Goal: Find specific page/section: Find specific page/section

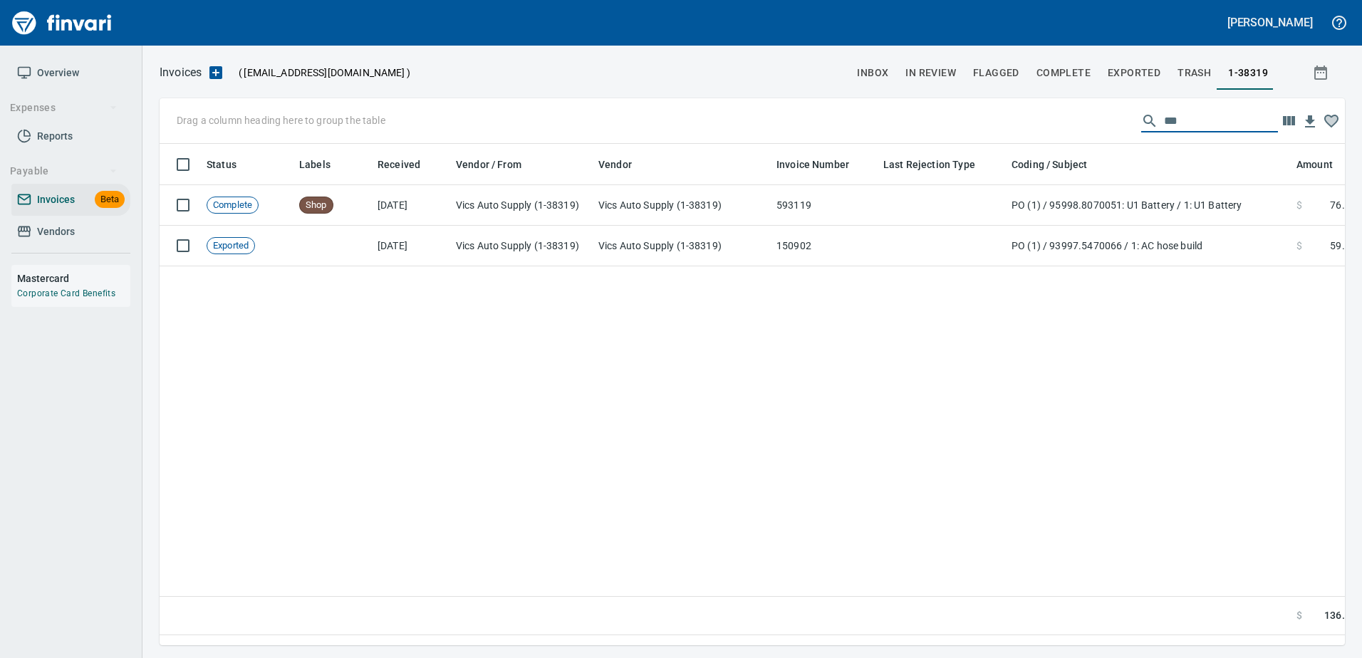
scroll to position [480, 1164]
click at [65, 219] on link "Vendors" at bounding box center [70, 232] width 119 height 32
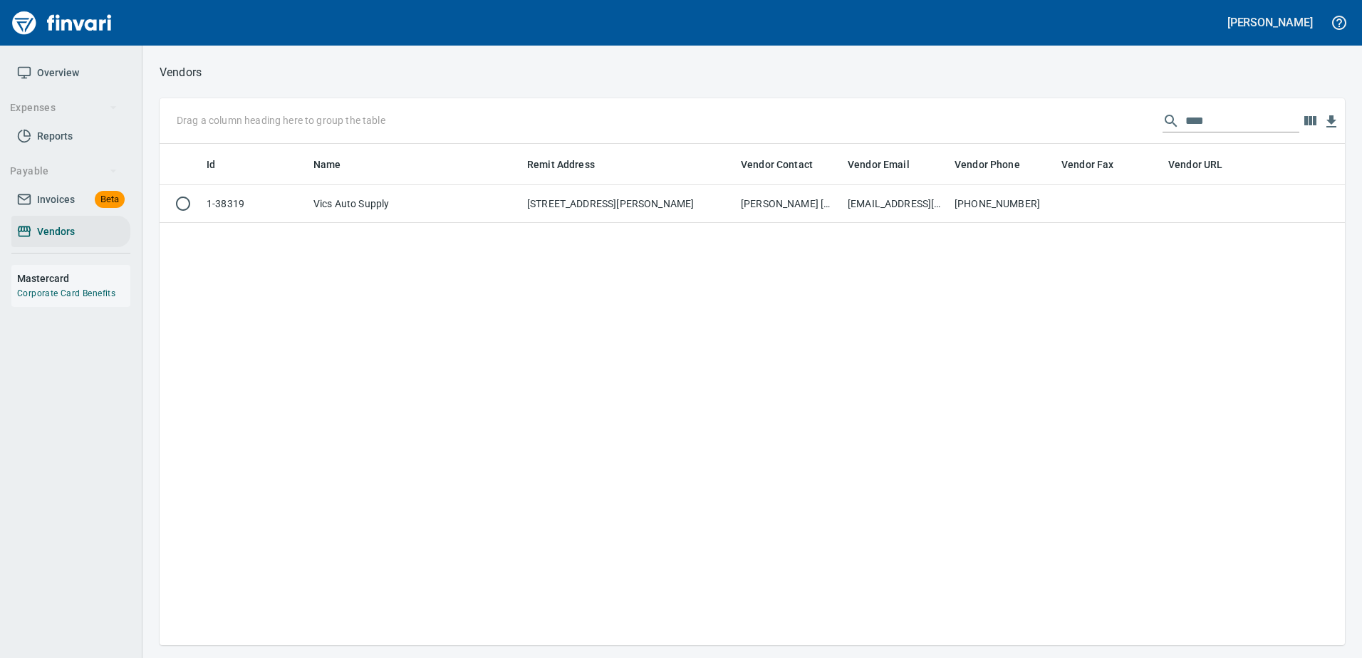
scroll to position [491, 1174]
drag, startPoint x: 1225, startPoint y: 117, endPoint x: 909, endPoint y: 130, distance: 317.1
click at [909, 131] on div "Drag a column heading here to group the table ****" at bounding box center [752, 121] width 1185 height 46
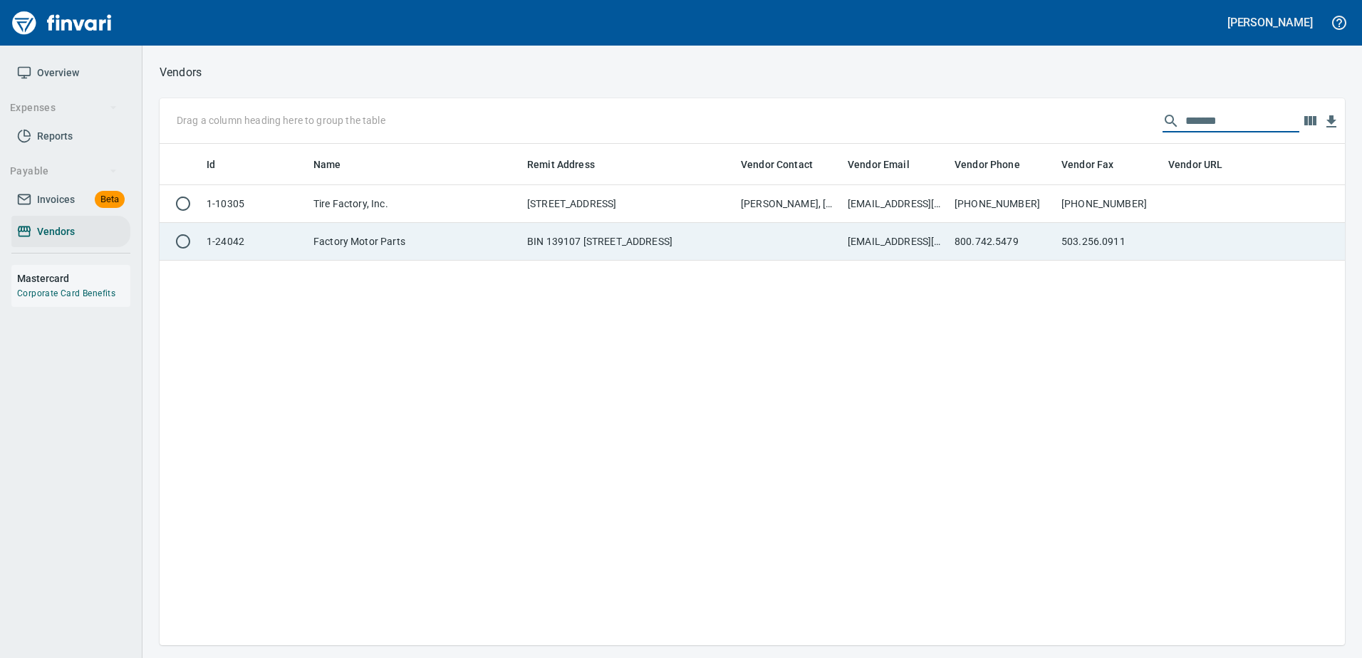
type input "*******"
click at [880, 246] on td "[EMAIL_ADDRESS][DOMAIN_NAME] ; [DOMAIN_NAME][EMAIL_ADDRESS][DOMAIN_NAME]" at bounding box center [895, 242] width 107 height 38
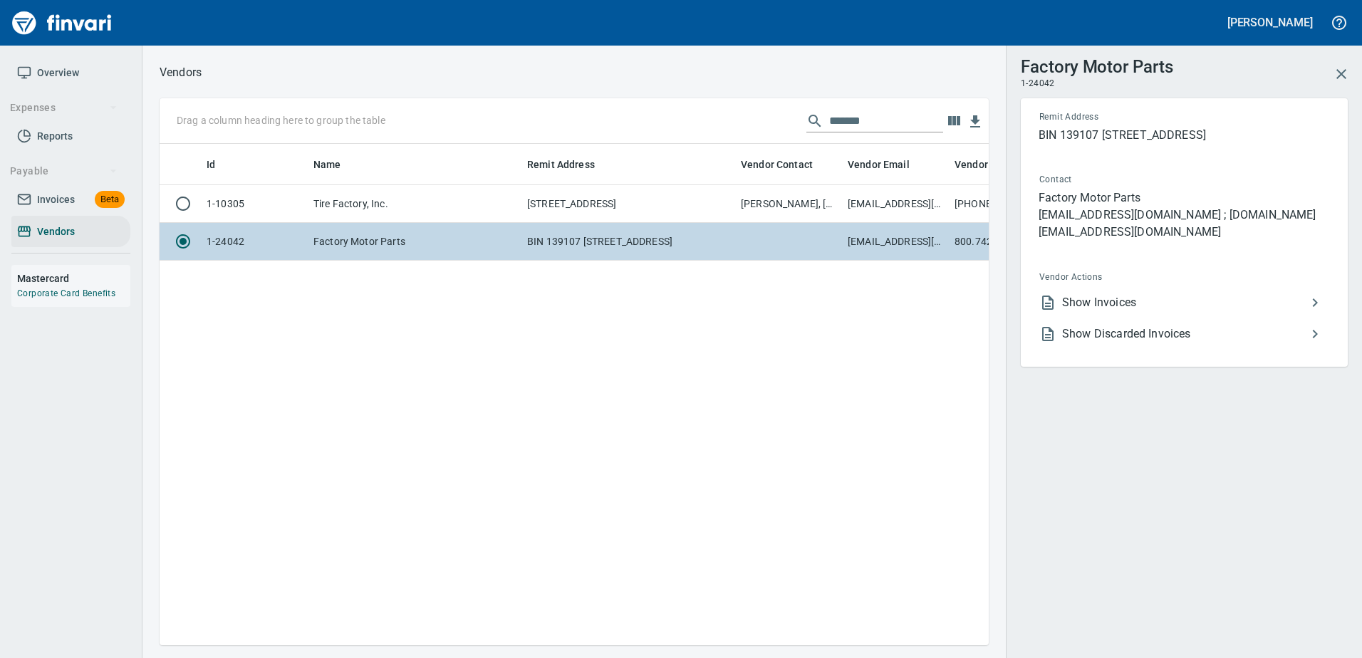
scroll to position [480, 818]
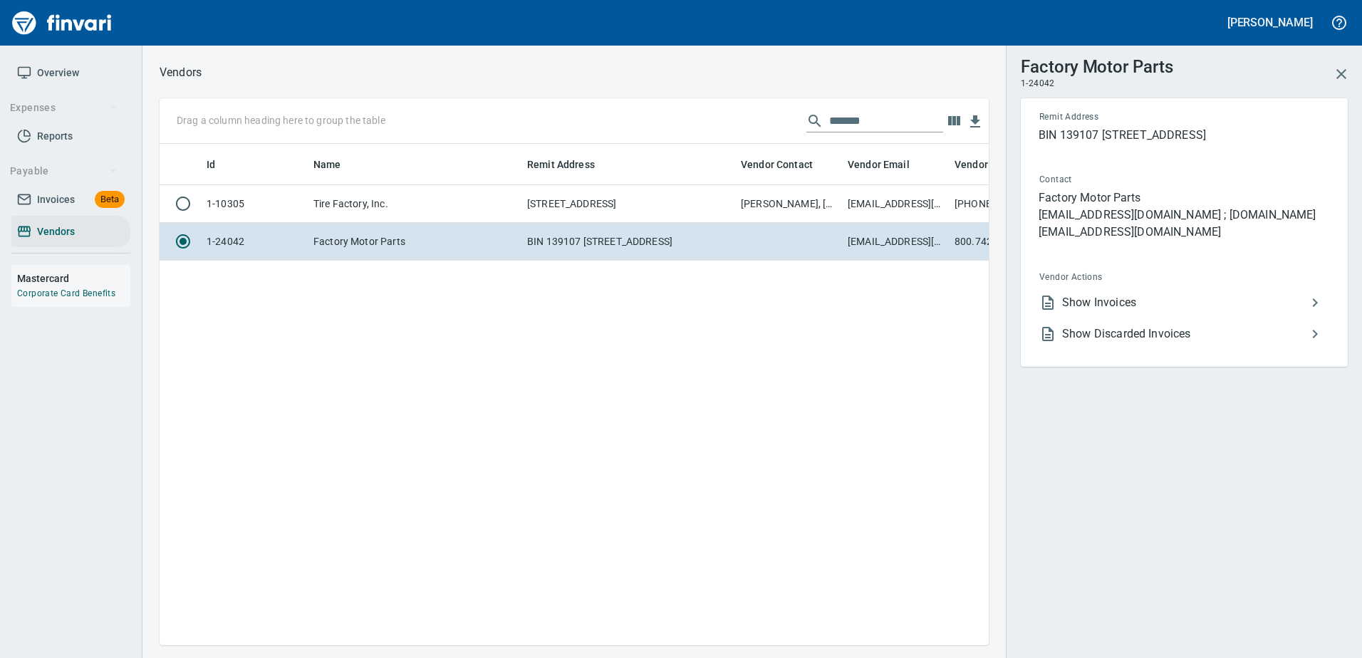
click at [1096, 300] on span "Show Invoices" at bounding box center [1184, 302] width 244 height 17
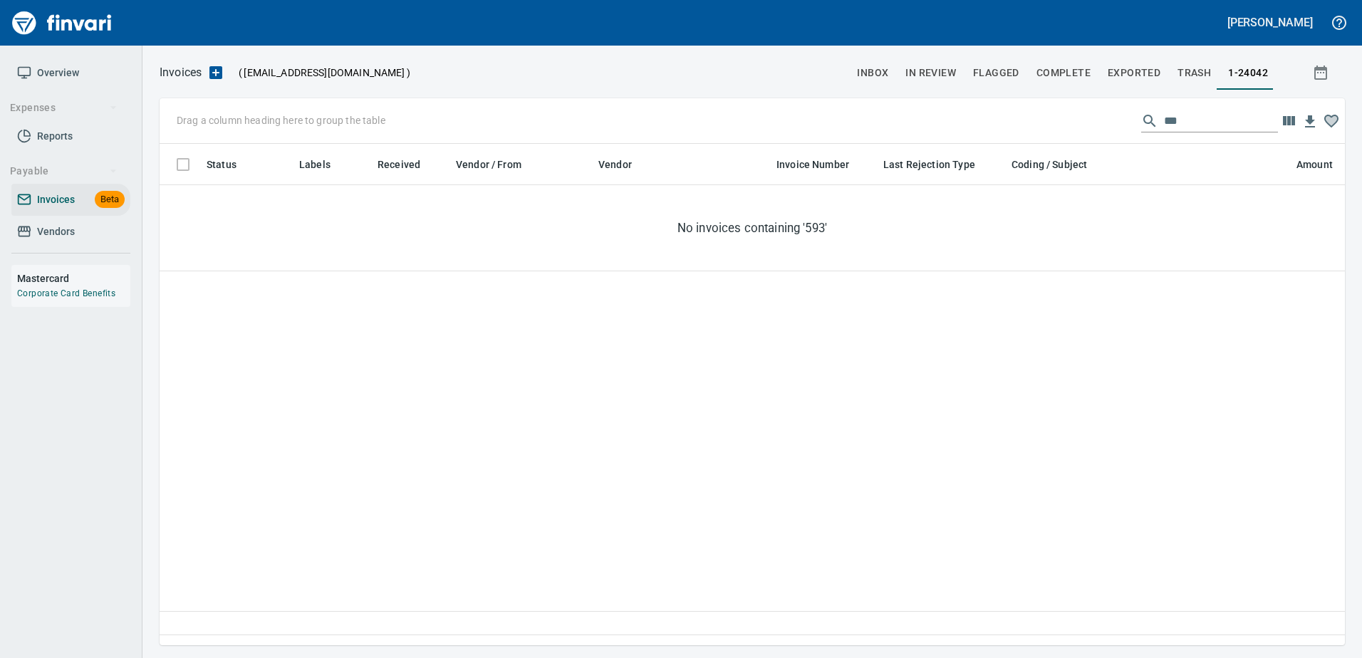
scroll to position [480, 1174]
click at [1175, 128] on input "***" at bounding box center [1221, 121] width 114 height 23
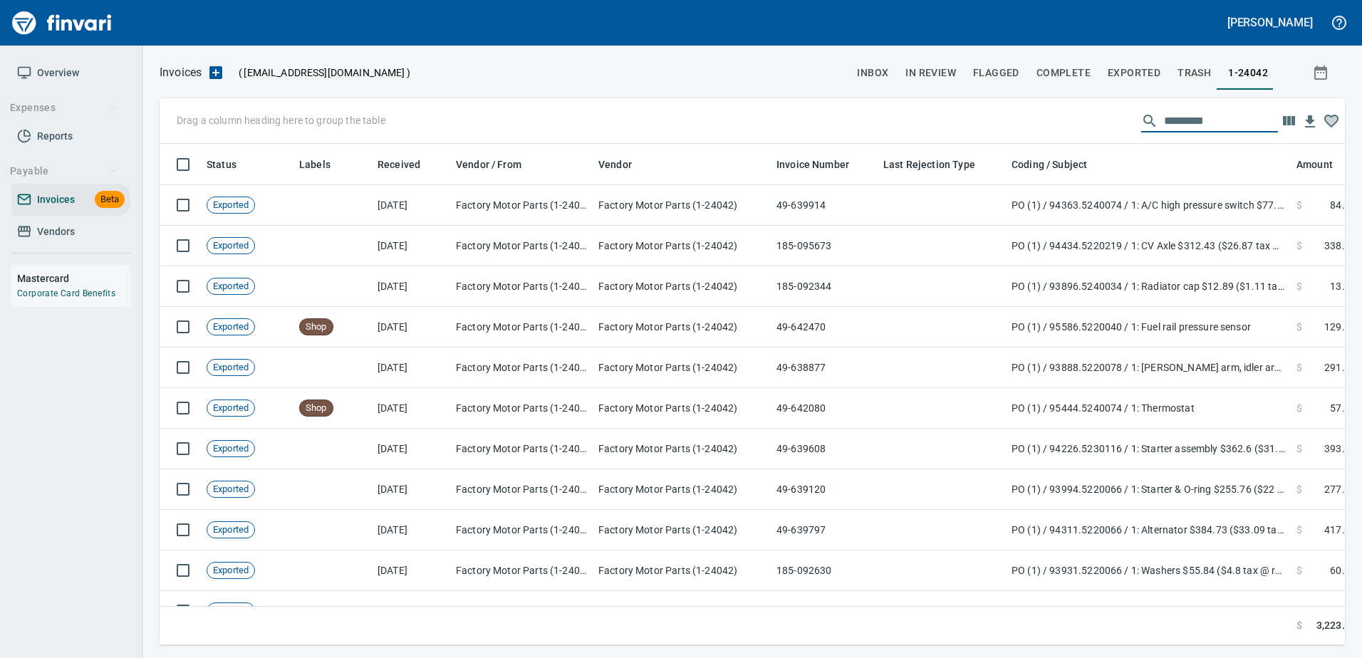
scroll to position [480, 1164]
click at [1198, 113] on input "text" at bounding box center [1221, 121] width 114 height 23
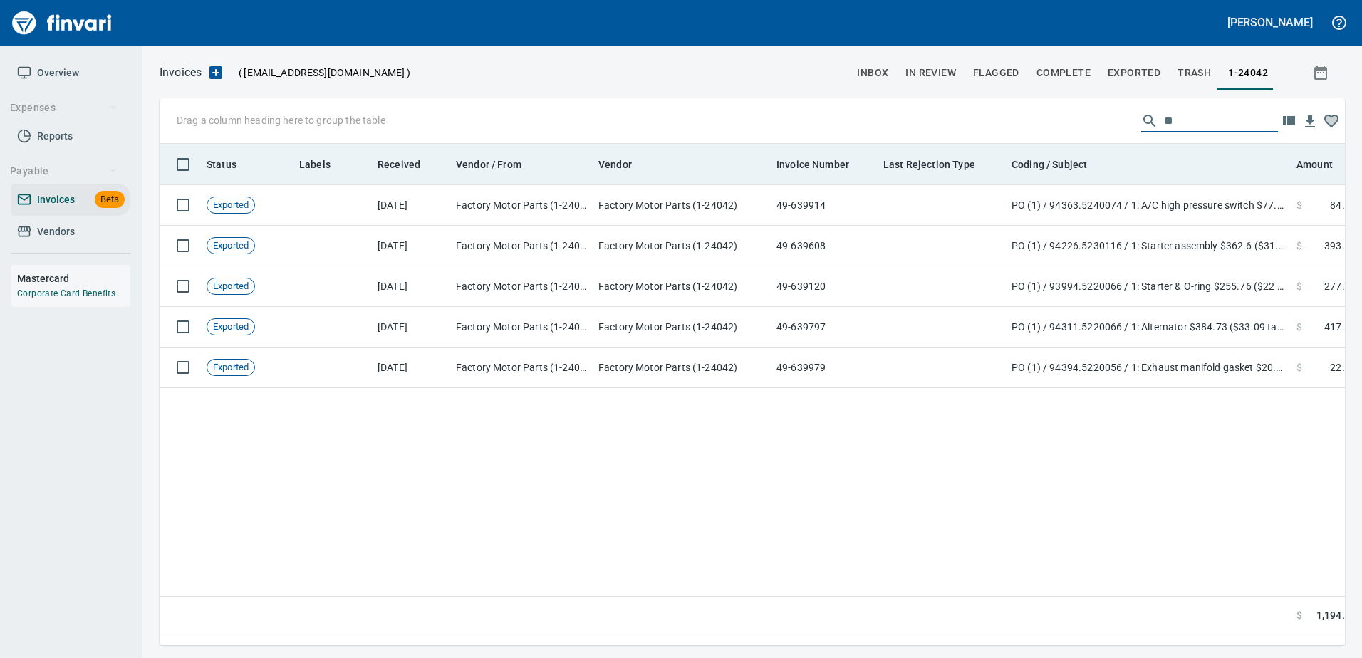
type input "*"
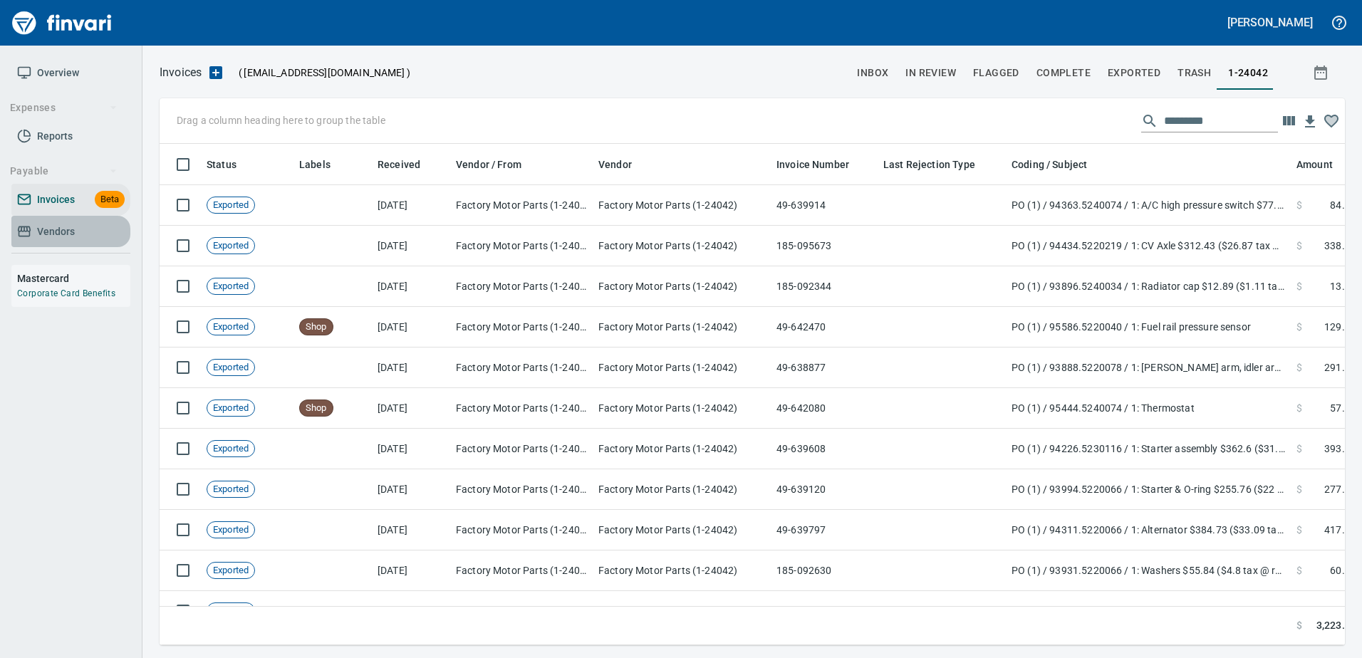
click at [55, 232] on span "Vendors" at bounding box center [56, 232] width 38 height 18
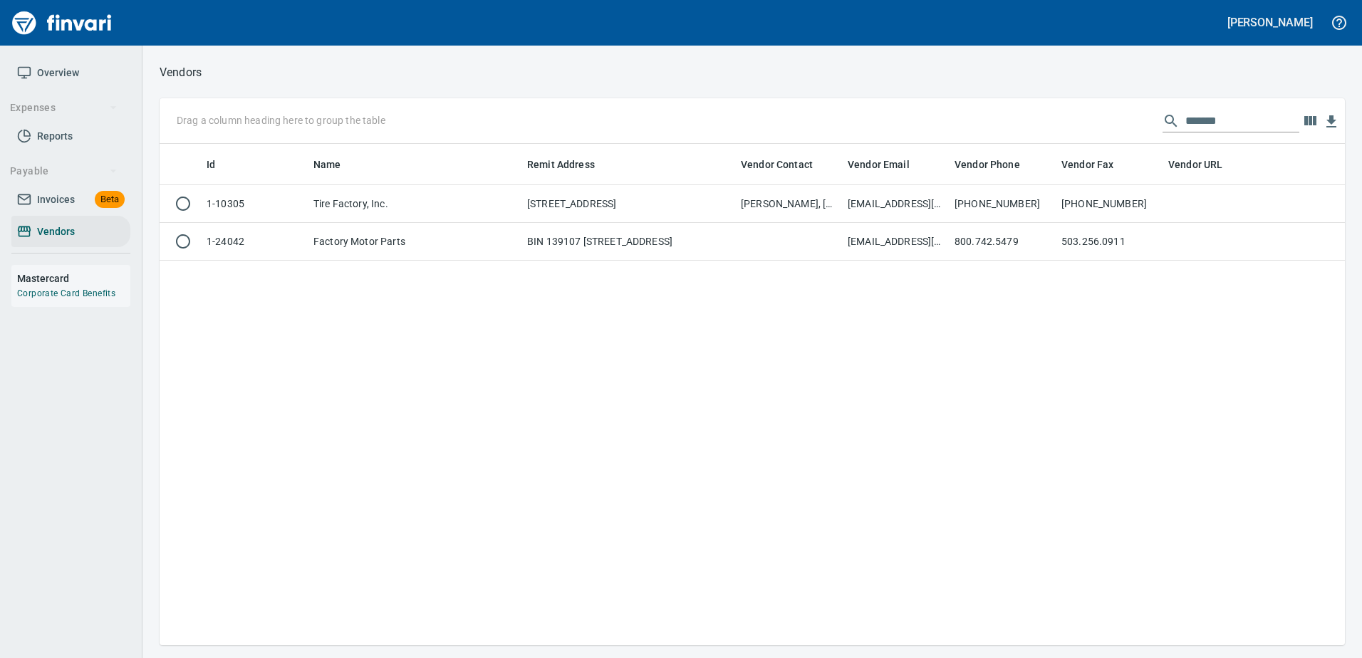
scroll to position [491, 1174]
drag, startPoint x: 1232, startPoint y: 122, endPoint x: 1047, endPoint y: 121, distance: 184.4
click at [1051, 121] on div "Drag a column heading here to group the table *******" at bounding box center [752, 121] width 1185 height 46
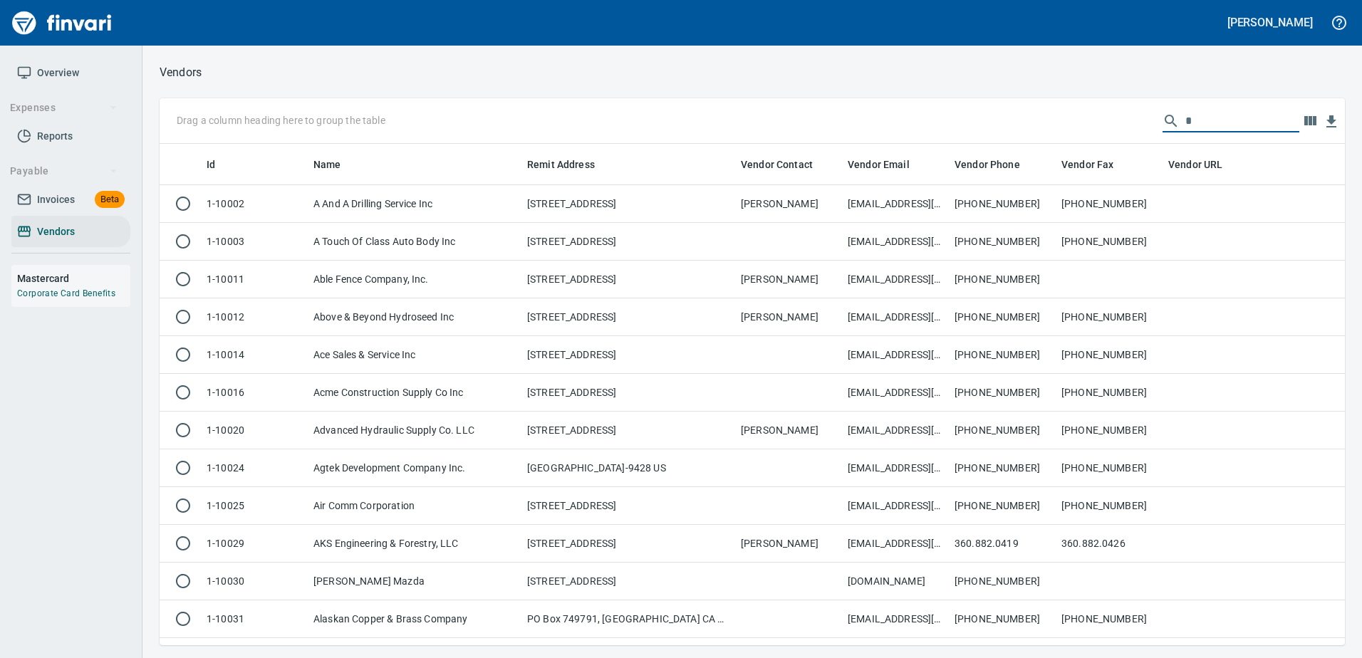
scroll to position [491, 1164]
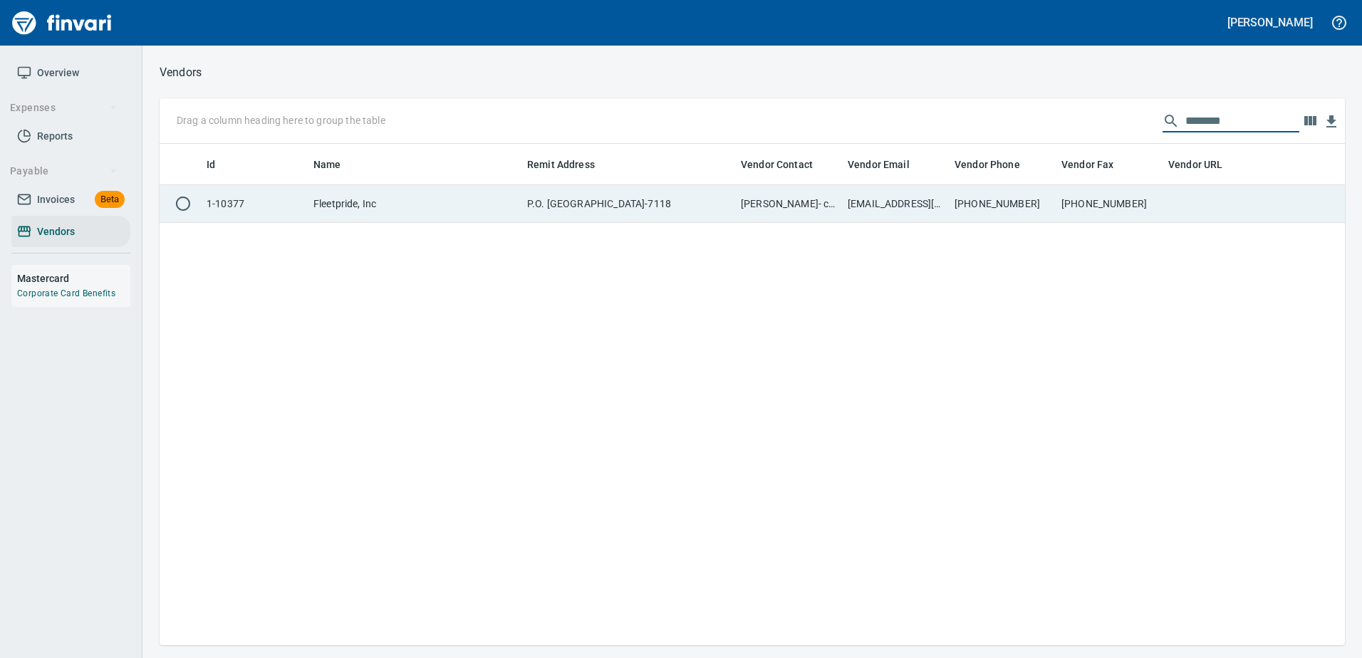
type input "********"
click at [1013, 193] on td "[PHONE_NUMBER]" at bounding box center [1001, 204] width 107 height 38
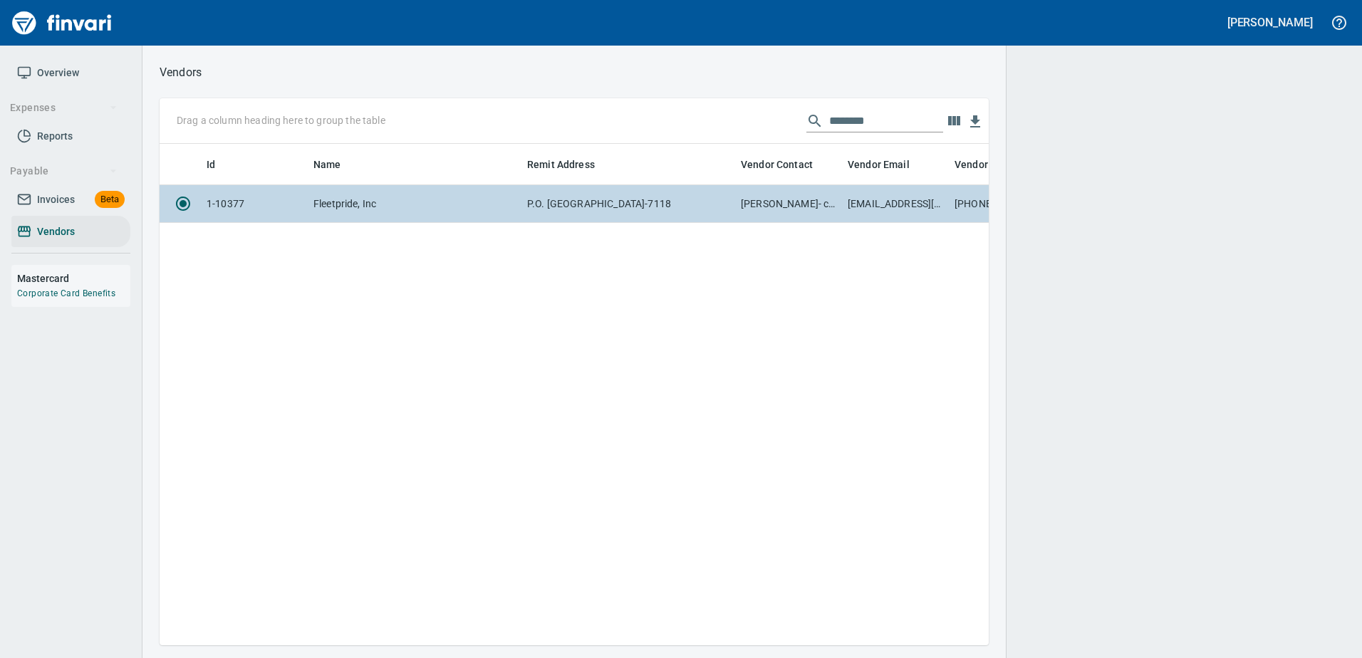
scroll to position [480, 818]
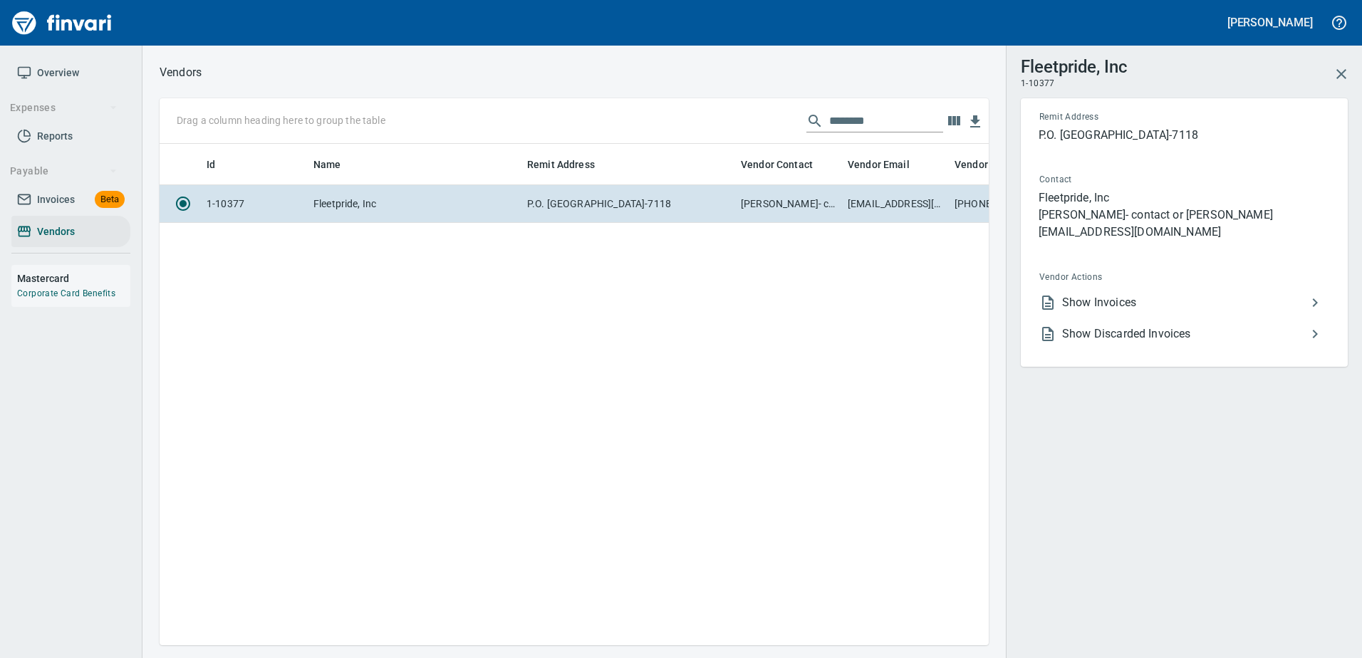
click at [1107, 306] on span "Show Invoices" at bounding box center [1184, 302] width 244 height 17
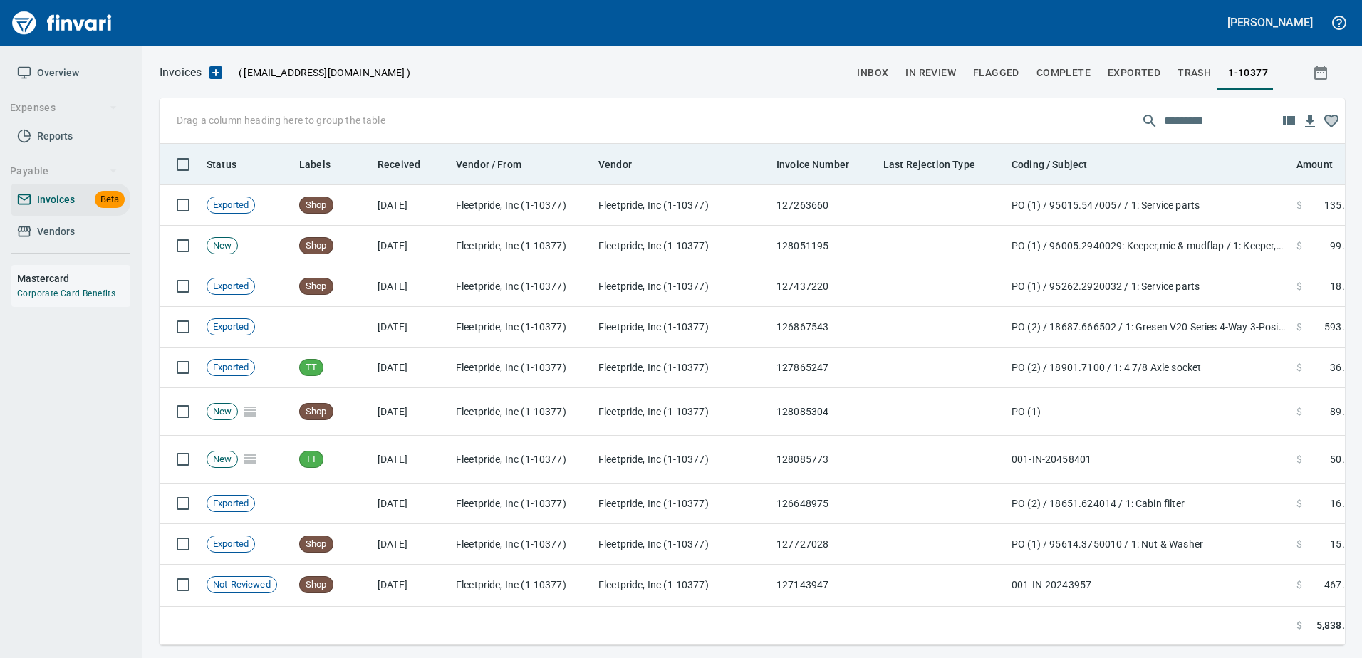
scroll to position [480, 1164]
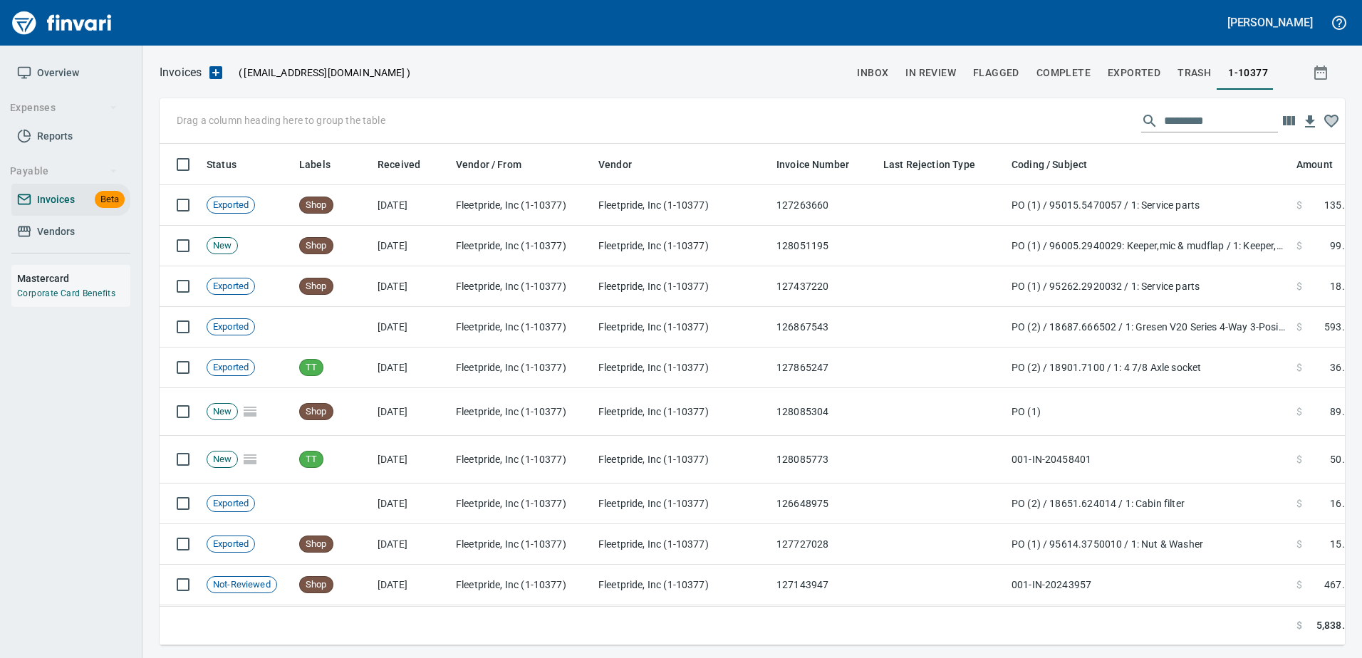
click at [1194, 125] on input "text" at bounding box center [1221, 121] width 114 height 23
type input "*"
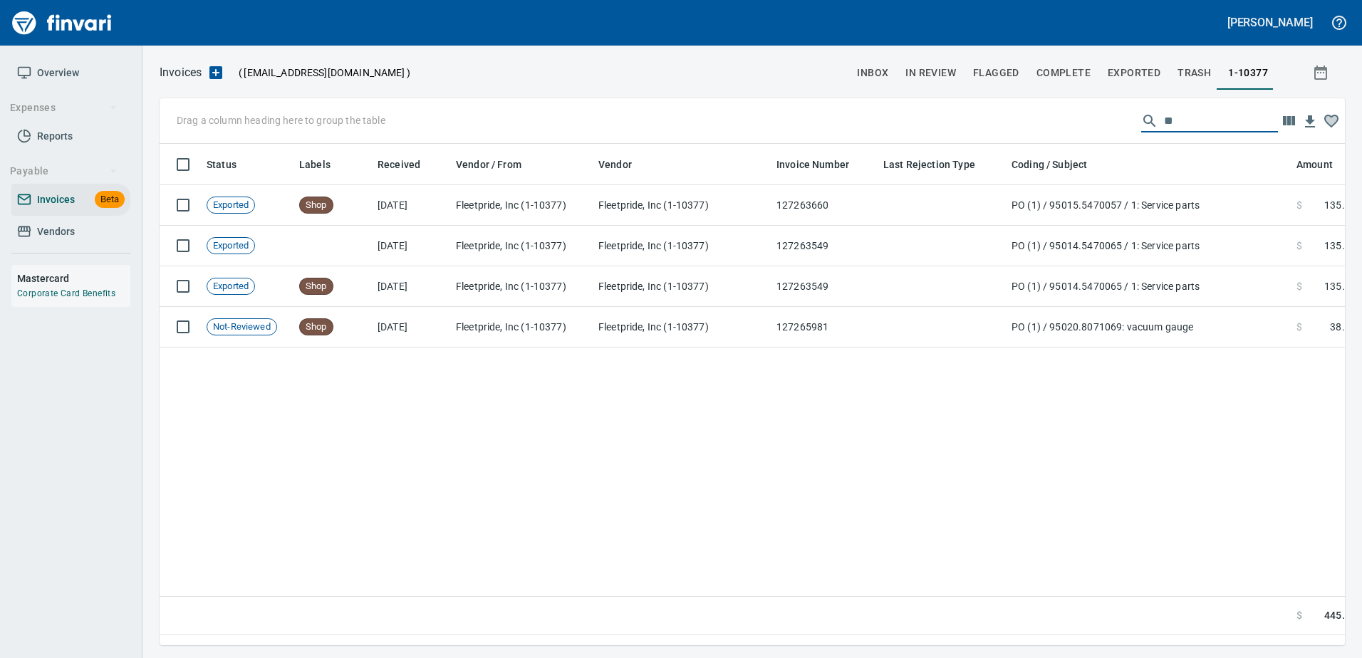
type input "*"
